Goal: Task Accomplishment & Management: Complete application form

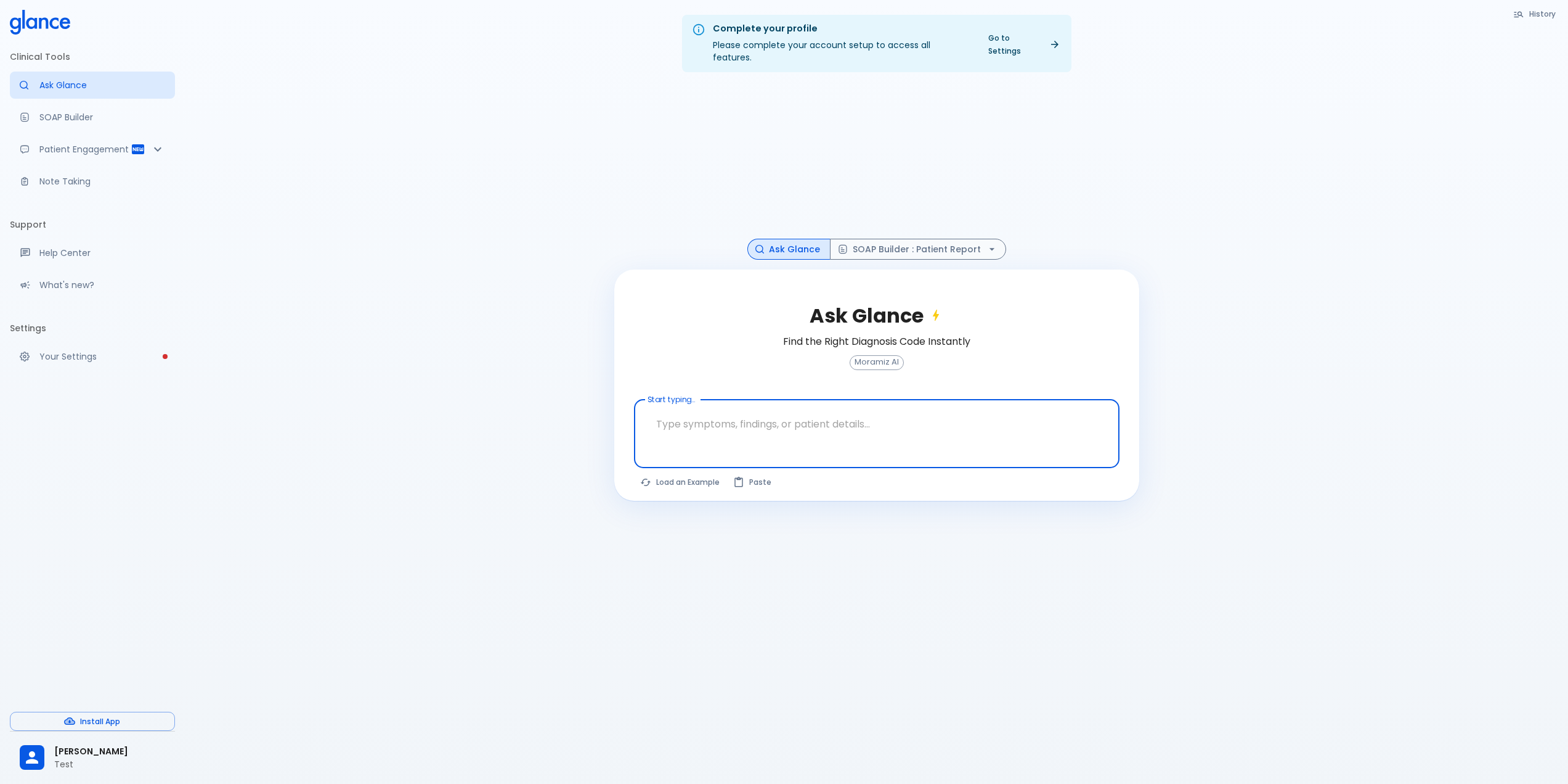
click at [92, 773] on div "odai alghamdi Test" at bounding box center [92, 758] width 165 height 43
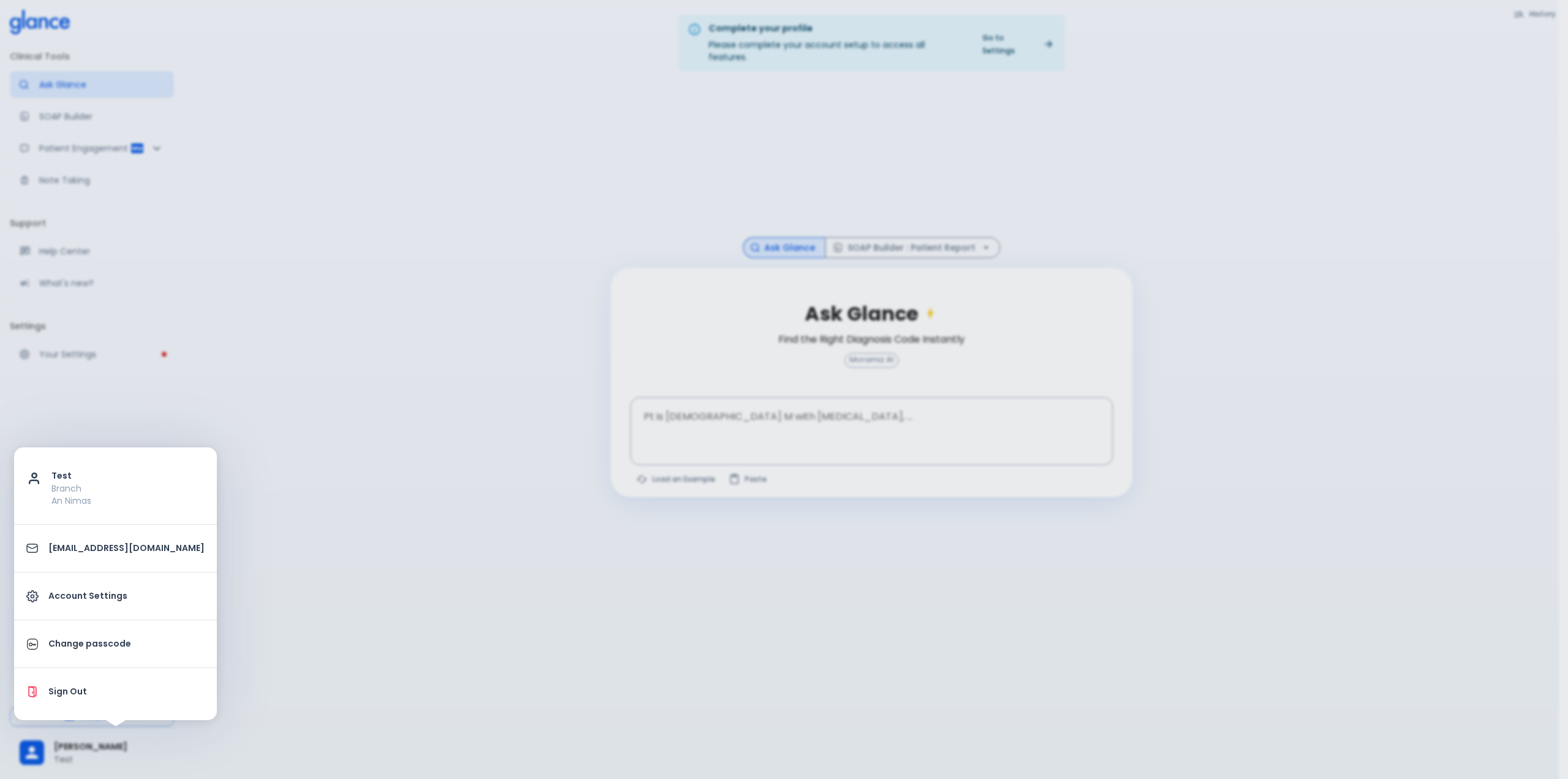
click at [85, 691] on p "Sign Out" at bounding box center [126, 692] width 156 height 13
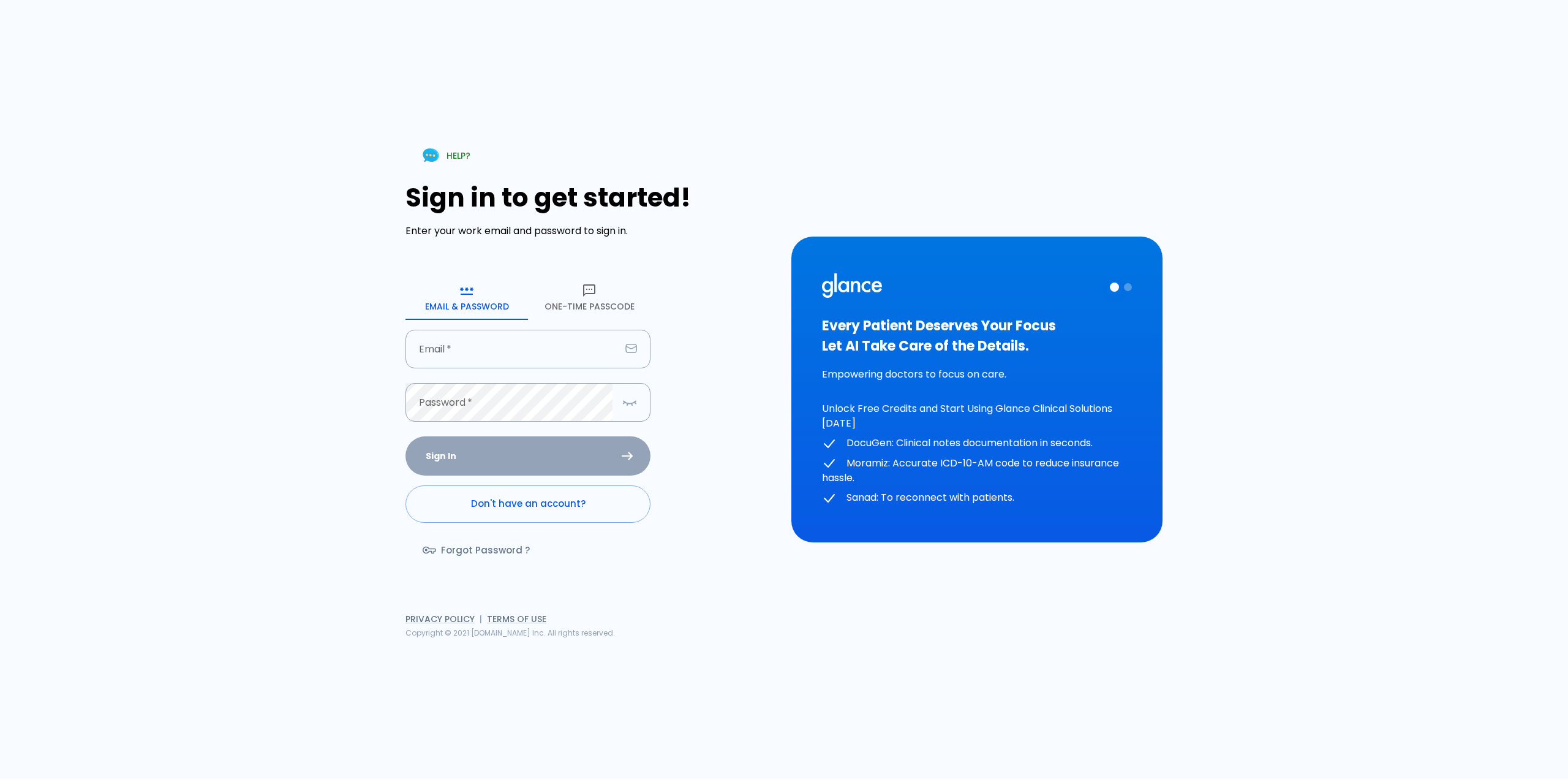
click at [462, 503] on link "Don't have an account?" at bounding box center [528, 504] width 245 height 37
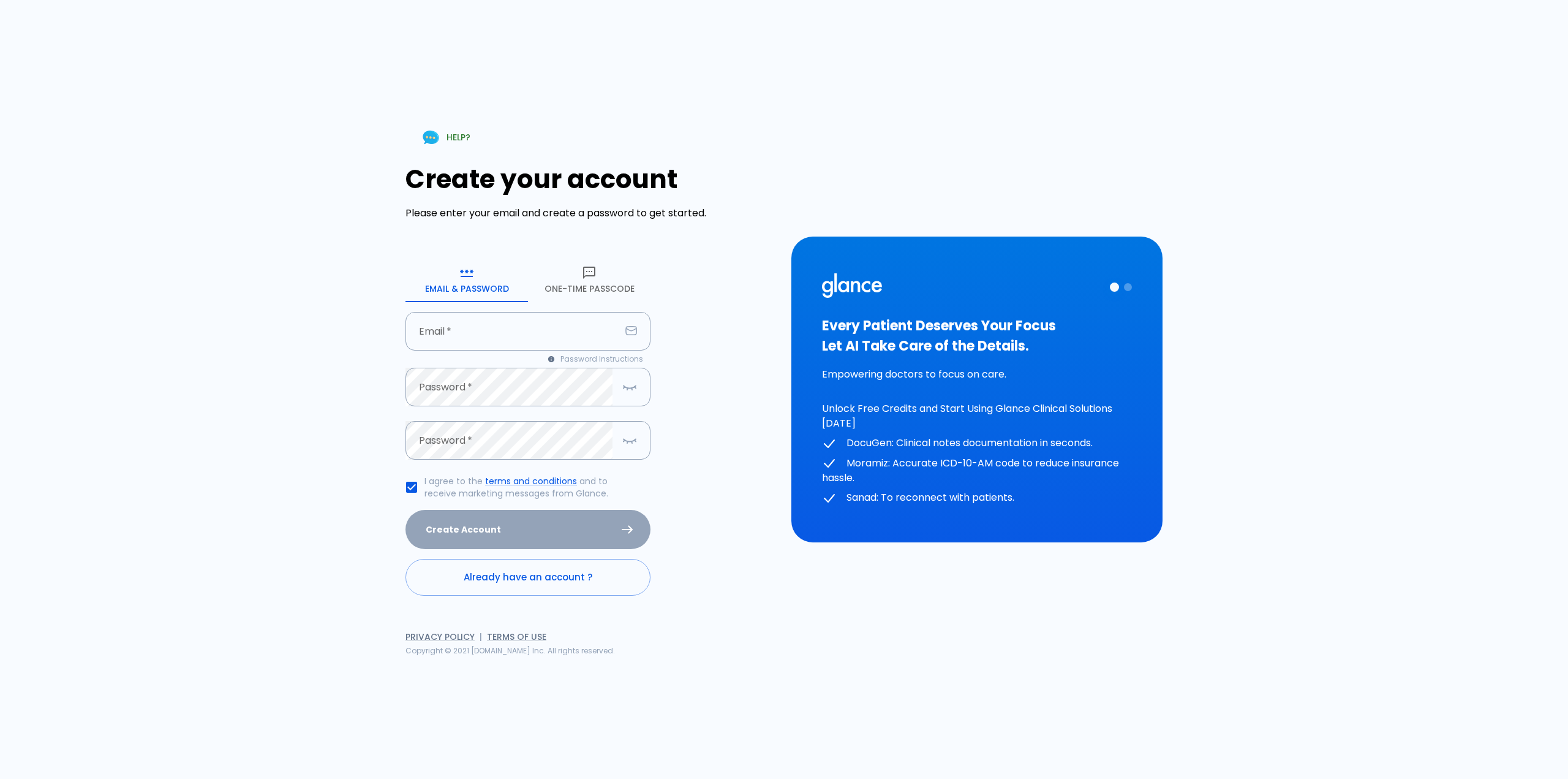
click at [131, 397] on div "HELP? Create your account Please enter your email and create a password to get …" at bounding box center [784, 390] width 1568 height 779
click at [584, 292] on button "One-Time Passcode" at bounding box center [589, 280] width 122 height 45
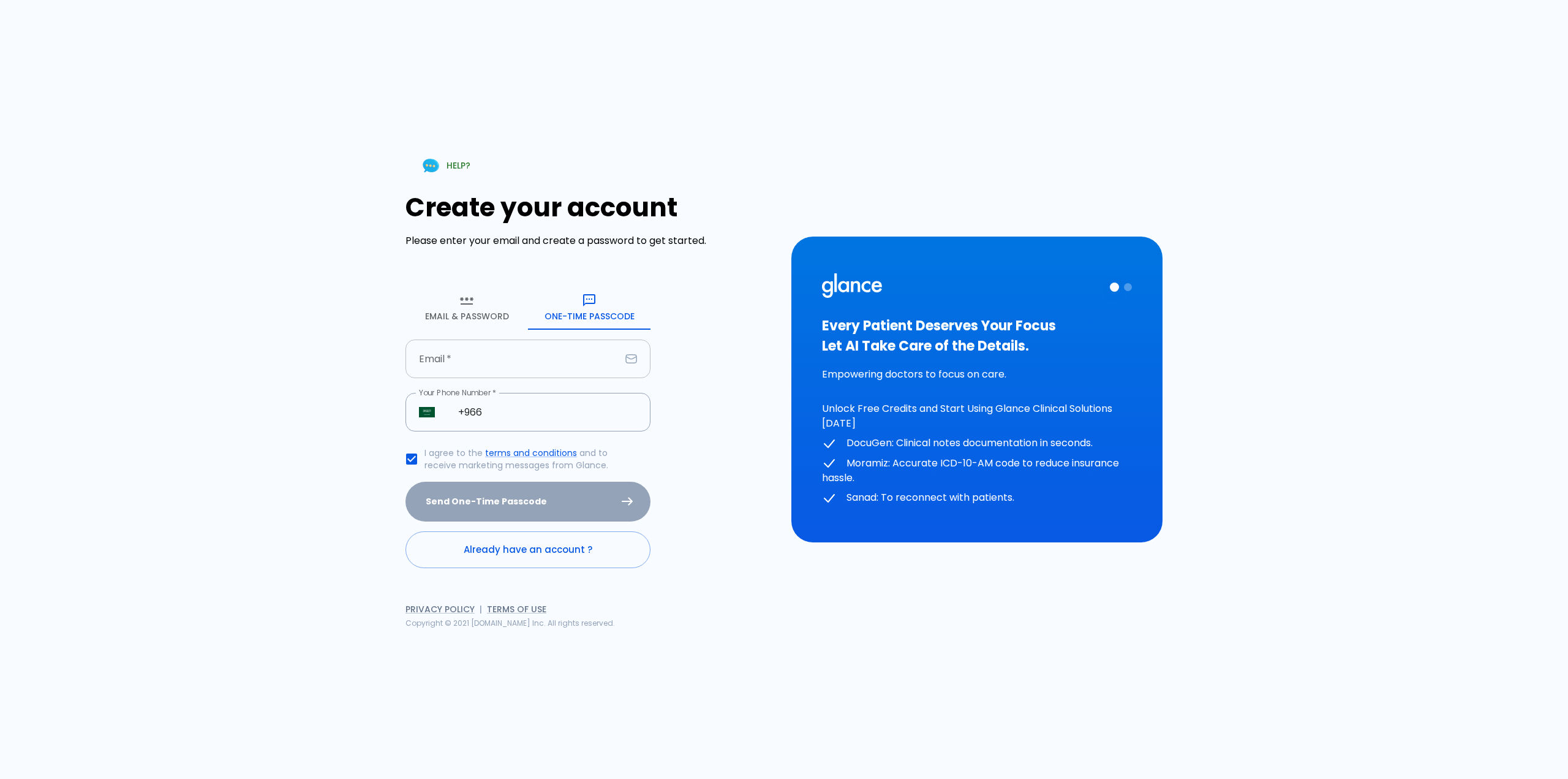
click at [451, 365] on input "Email   *" at bounding box center [513, 359] width 215 height 39
click at [455, 345] on input "Email   *" at bounding box center [513, 359] width 215 height 39
click at [458, 358] on input "Email   *" at bounding box center [513, 359] width 215 height 39
type input "o"
type input "[EMAIL_ADDRESS][DOMAIN_NAME]"
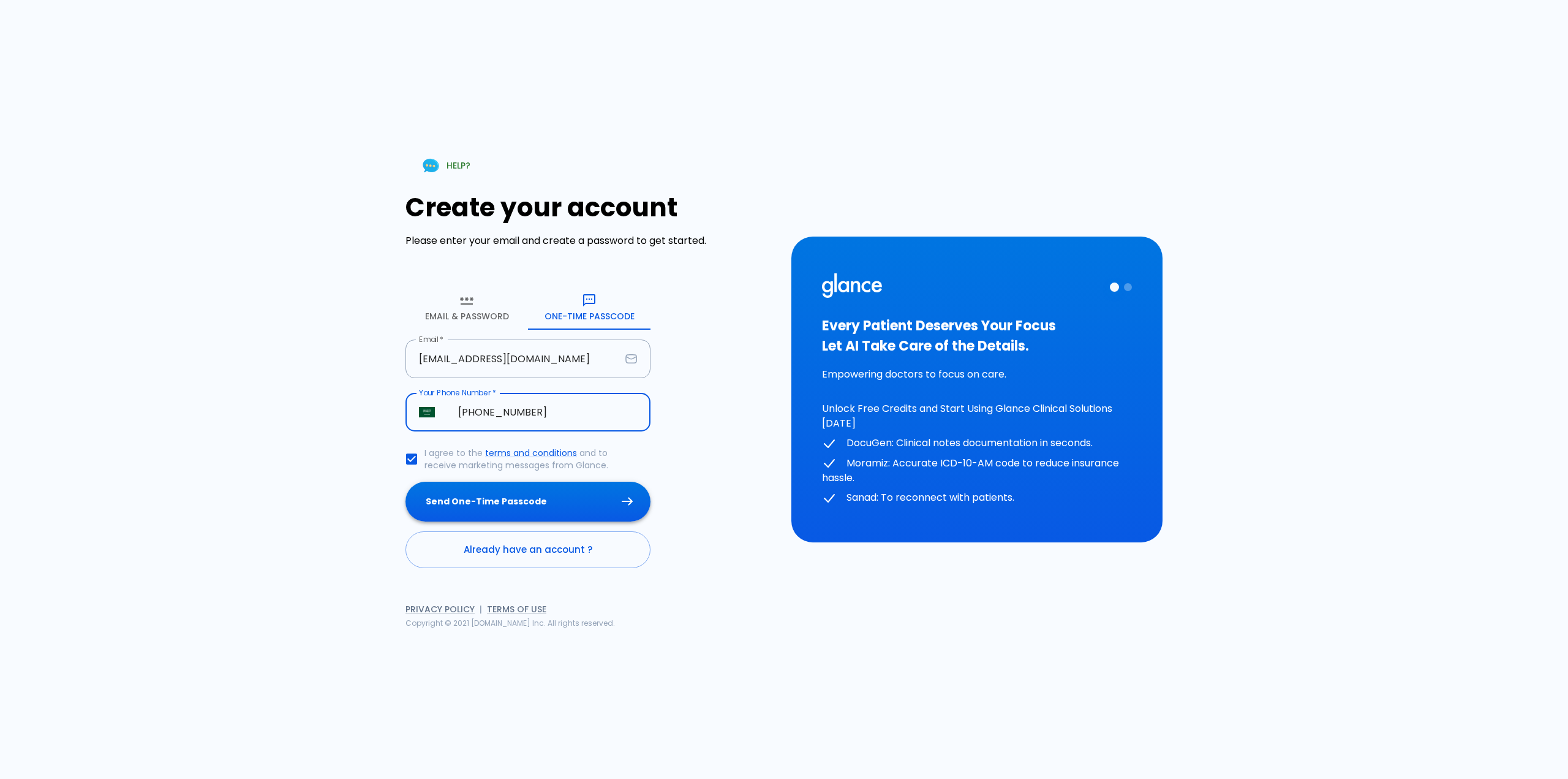
type input "[PHONE_NUMBER]"
click at [468, 506] on button "Send One-Time Passcode" at bounding box center [528, 501] width 245 height 40
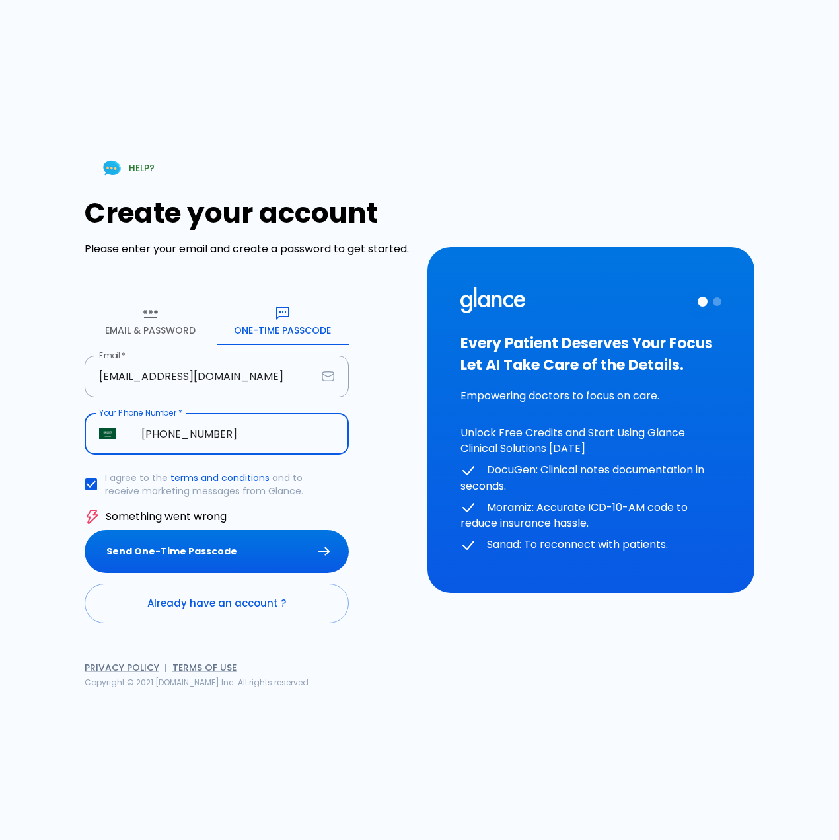
click at [244, 423] on input "[PHONE_NUMBER]" at bounding box center [238, 434] width 222 height 42
drag, startPoint x: 244, startPoint y: 423, endPoint x: 176, endPoint y: 429, distance: 68.2
click at [176, 429] on input "[PHONE_NUMBER]" at bounding box center [238, 434] width 222 height 42
